Goal: Register for event/course

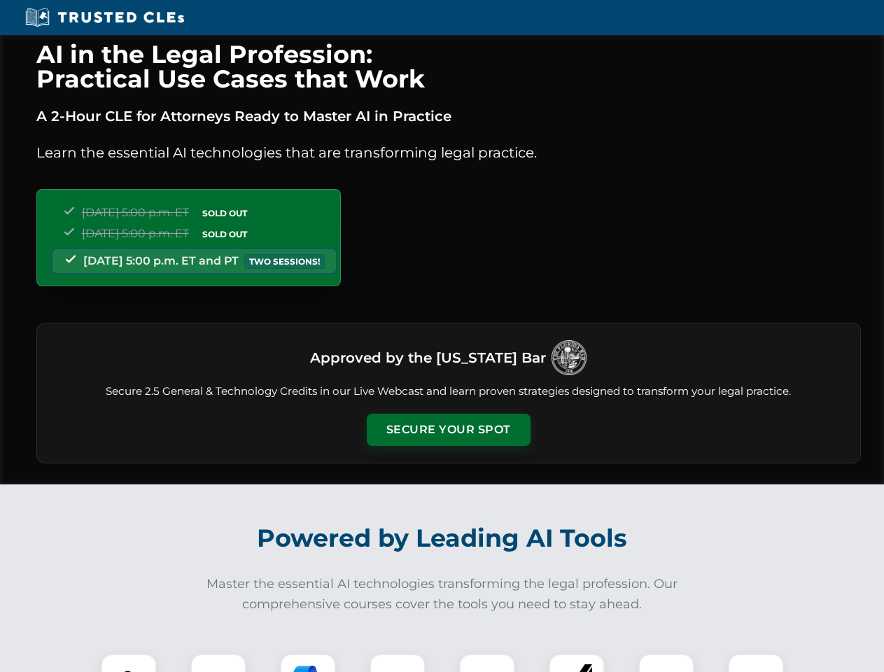
click at [448, 430] on button "Secure Your Spot" at bounding box center [449, 430] width 164 height 32
click at [129, 663] on img at bounding box center [128, 681] width 41 height 41
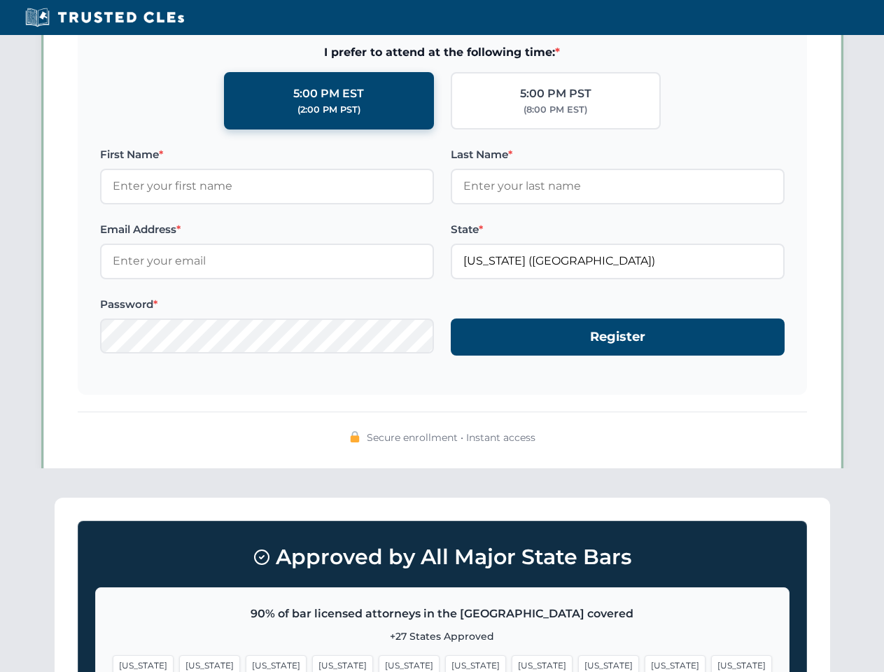
click at [511, 663] on span "[US_STATE]" at bounding box center [541, 665] width 61 height 20
click at [644, 663] on span "[US_STATE]" at bounding box center [674, 665] width 61 height 20
